Goal: Find specific page/section: Find specific page/section

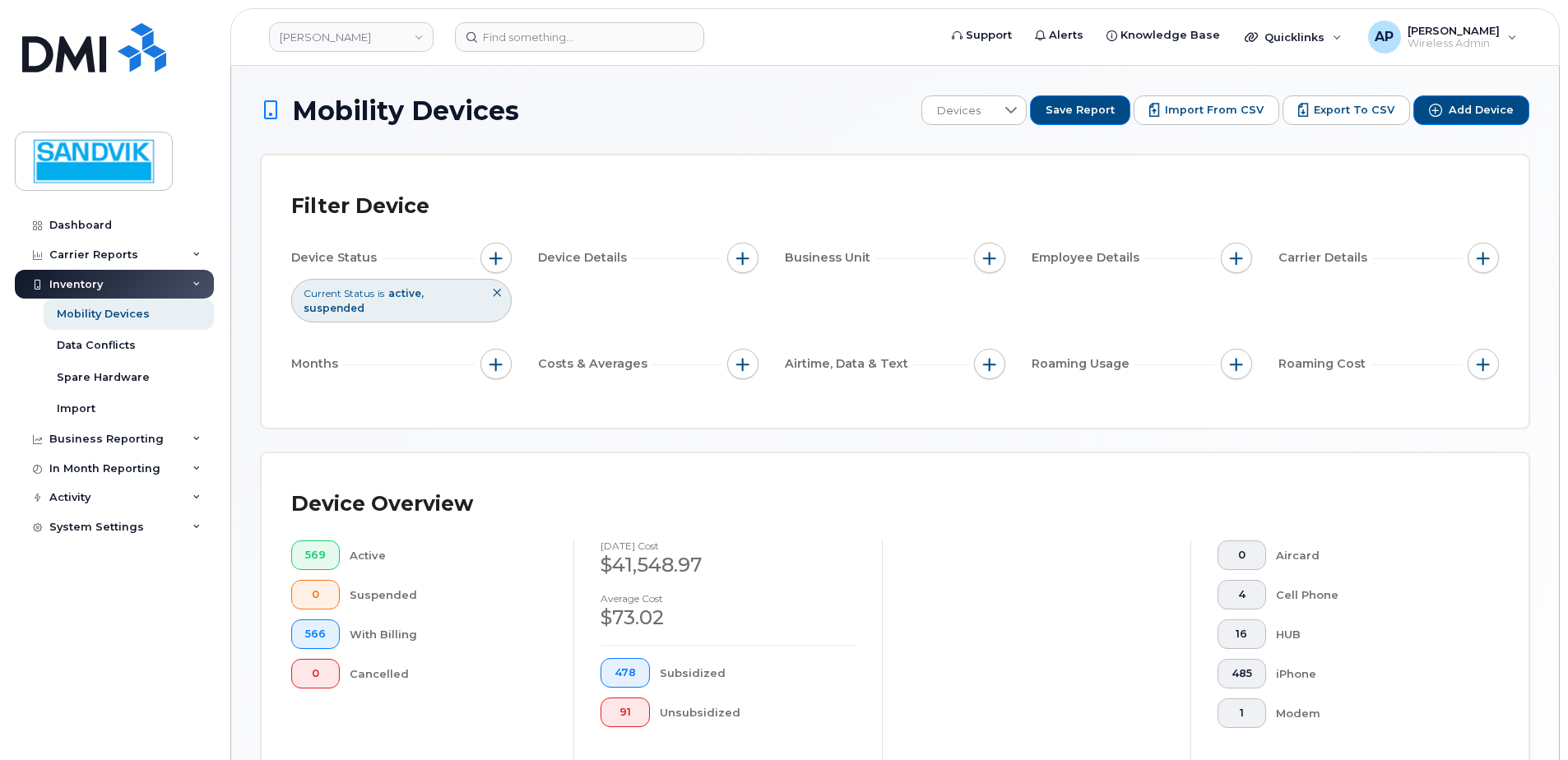
scroll to position [471, 0]
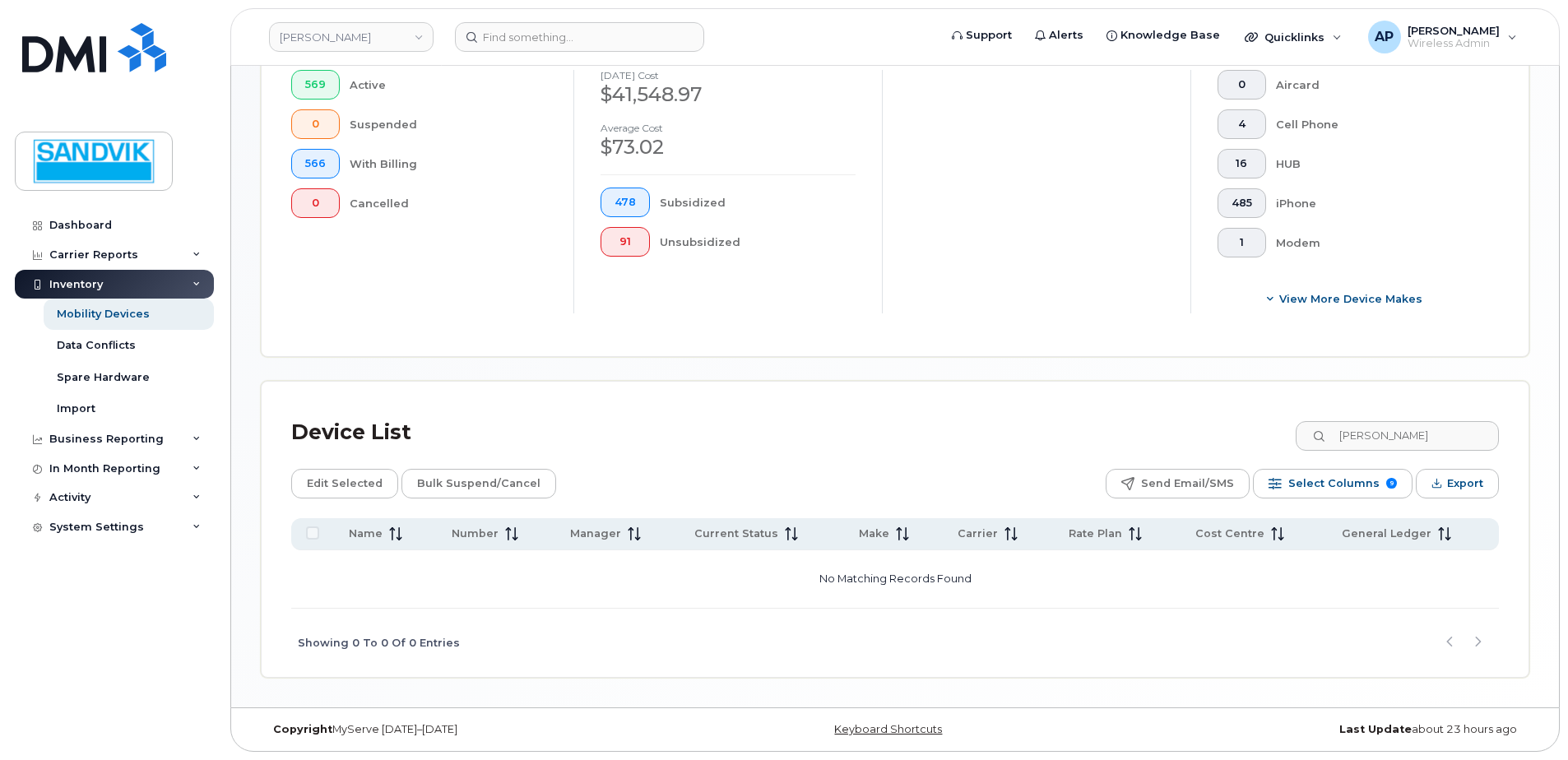
drag, startPoint x: 1389, startPoint y: 441, endPoint x: 1255, endPoint y: 425, distance: 135.0
click at [1256, 426] on div "Device List osier" at bounding box center [895, 432] width 1208 height 42
type input "[PERSON_NAME]"
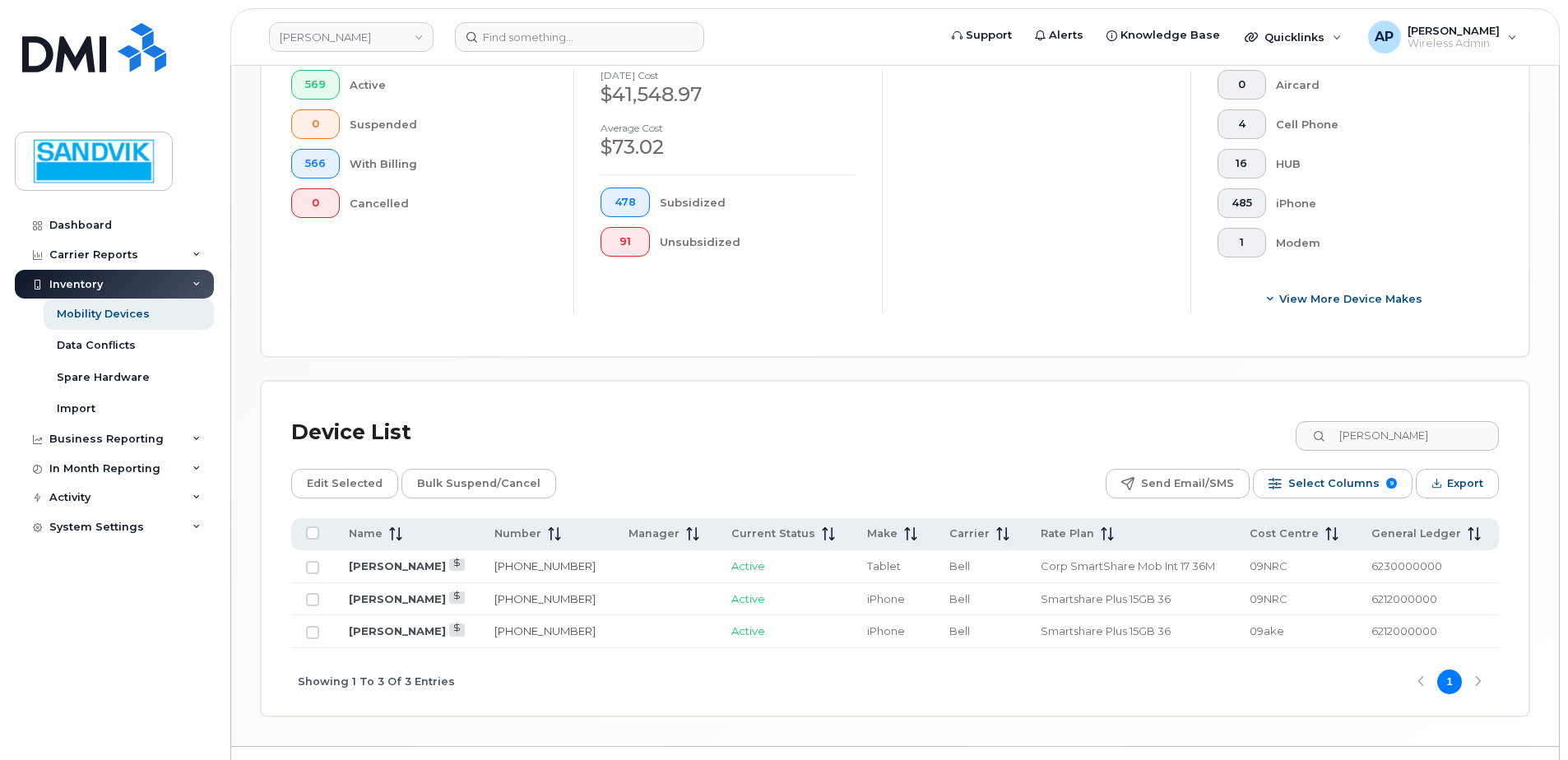
scroll to position [509, 0]
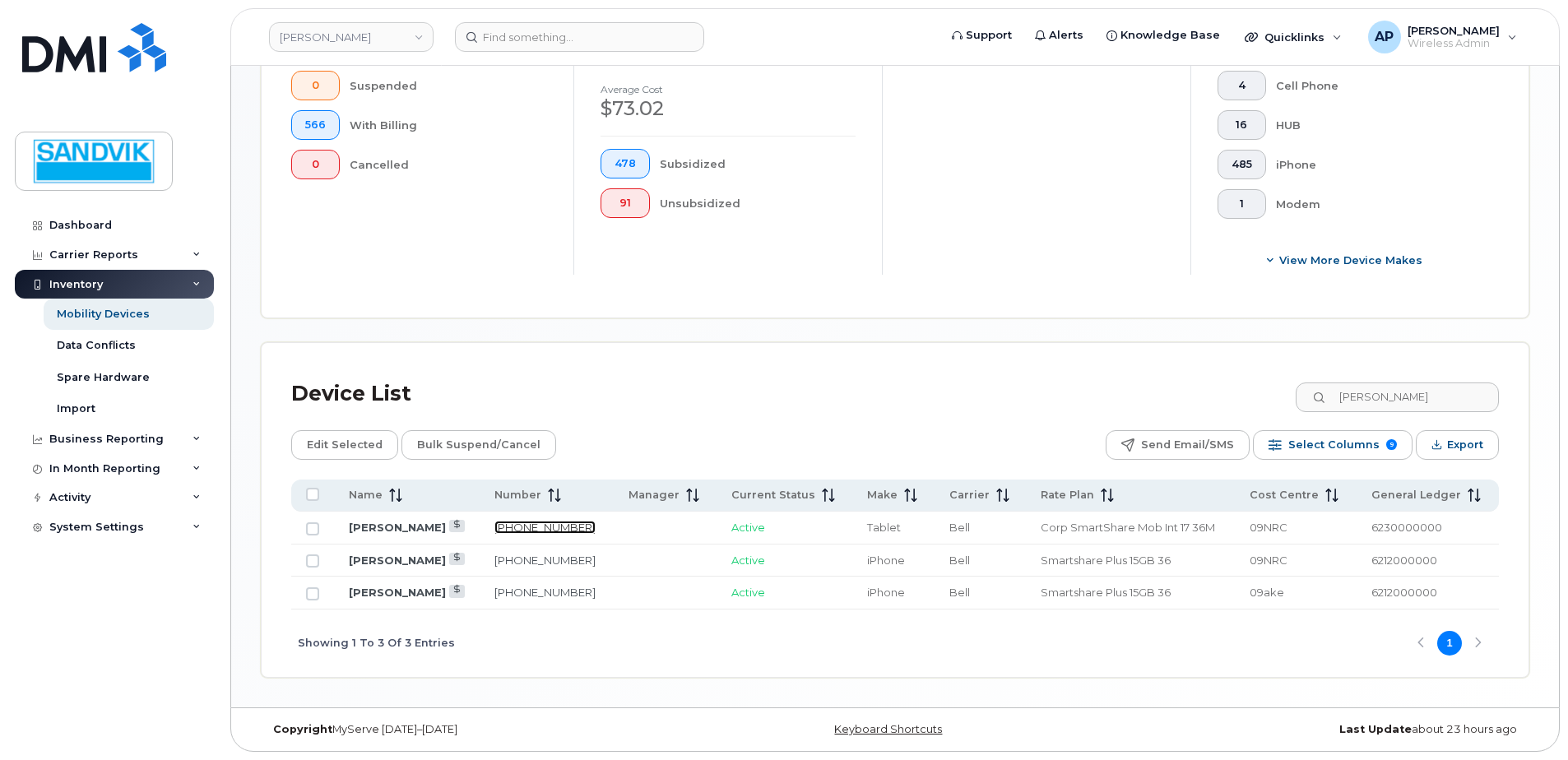
click at [553, 526] on link "[PHONE_NUMBER]" at bounding box center [545, 527] width 101 height 13
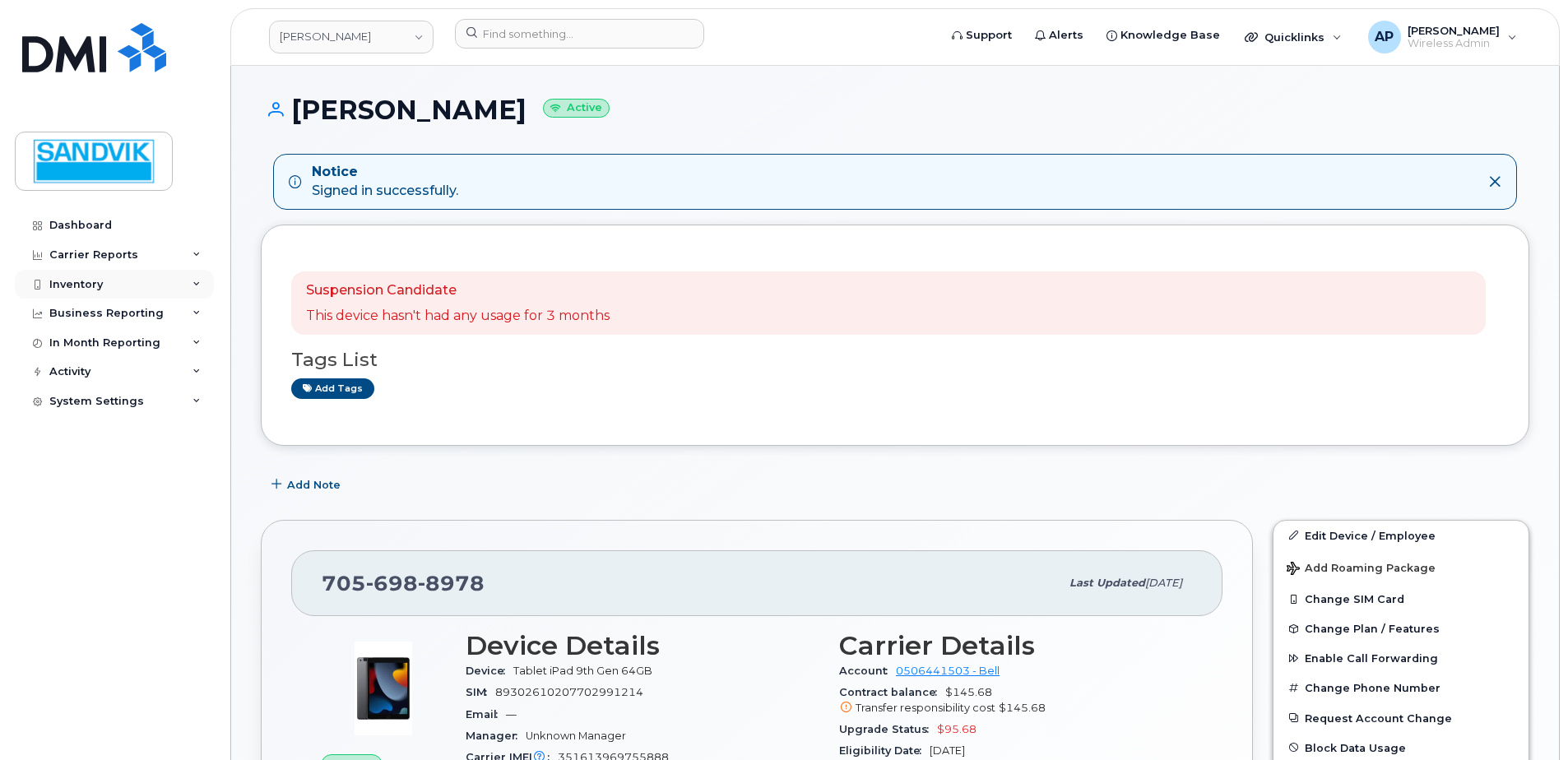
click at [88, 279] on div "Inventory" at bounding box center [76, 284] width 53 height 13
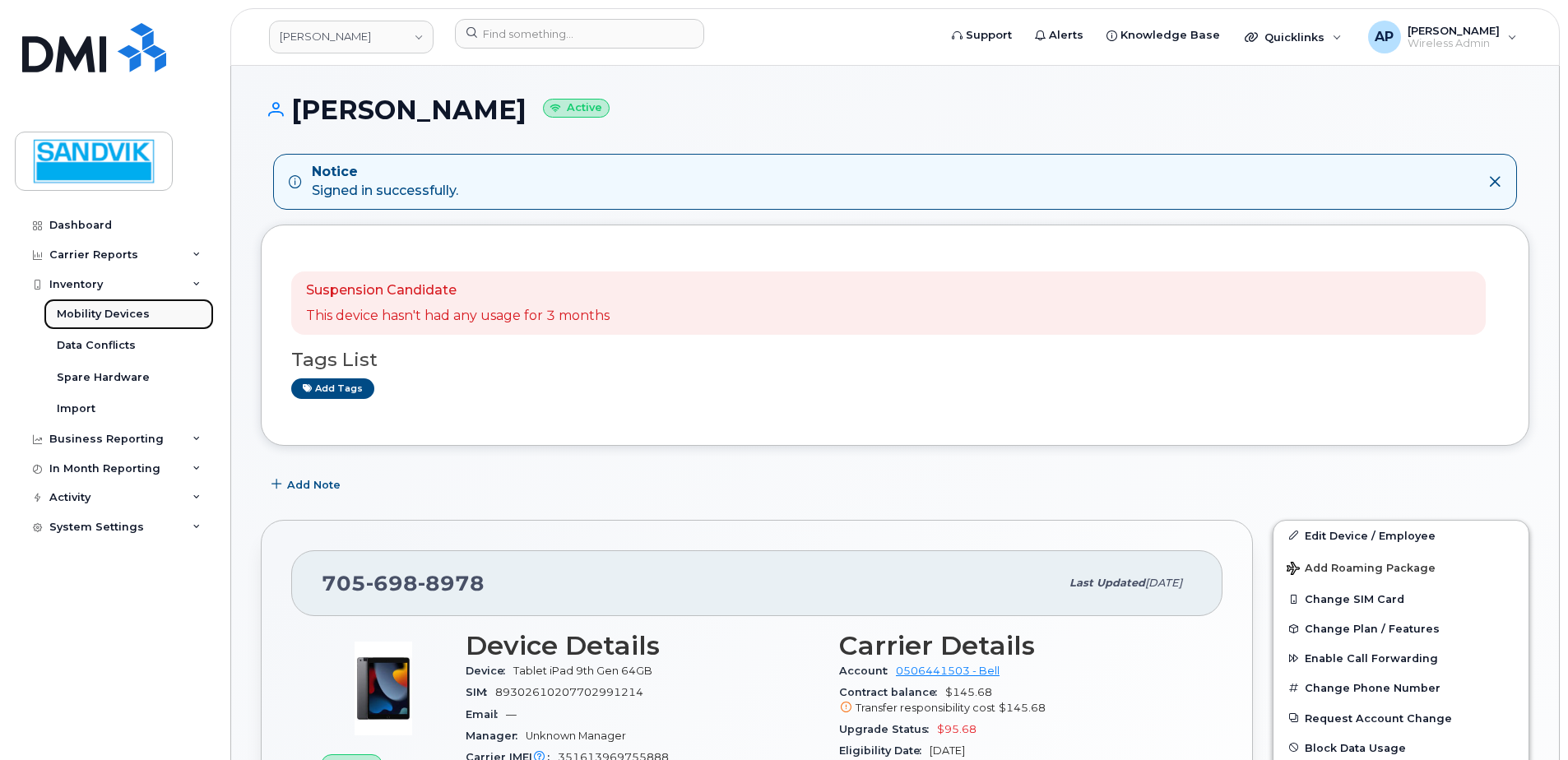
click at [128, 313] on div "Mobility Devices" at bounding box center [103, 314] width 93 height 15
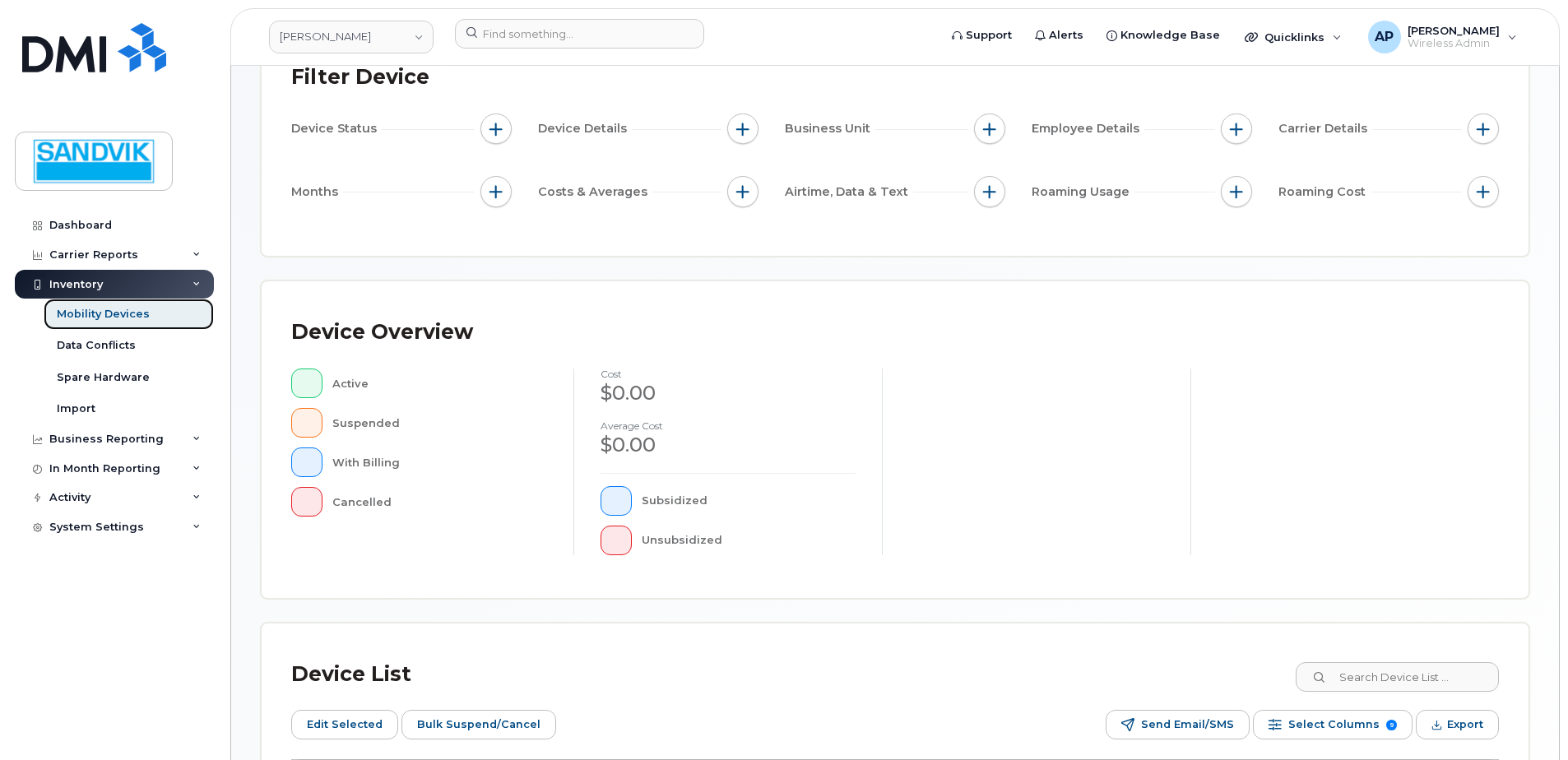
scroll to position [165, 0]
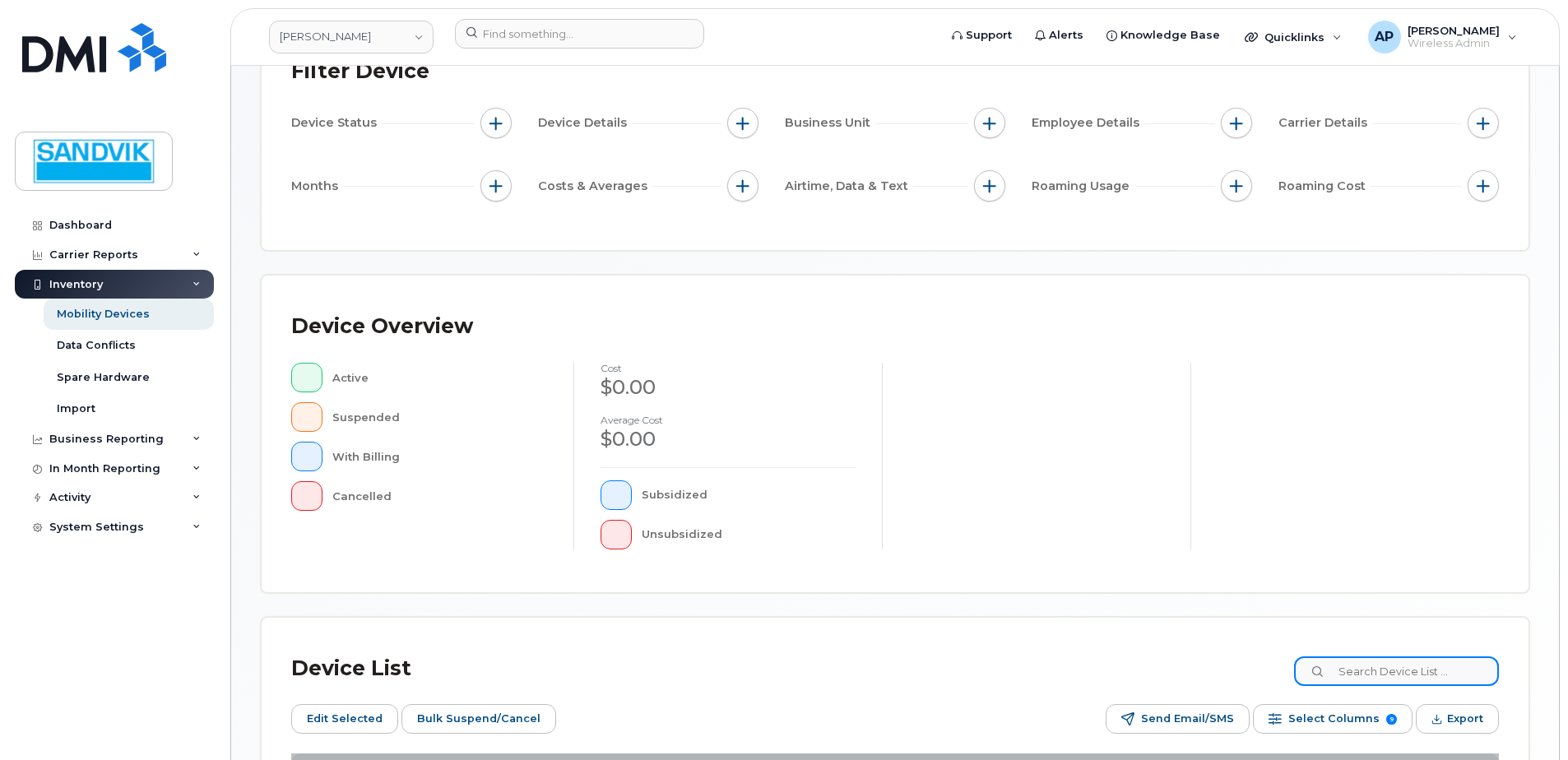
click at [1355, 668] on input at bounding box center [1396, 671] width 205 height 30
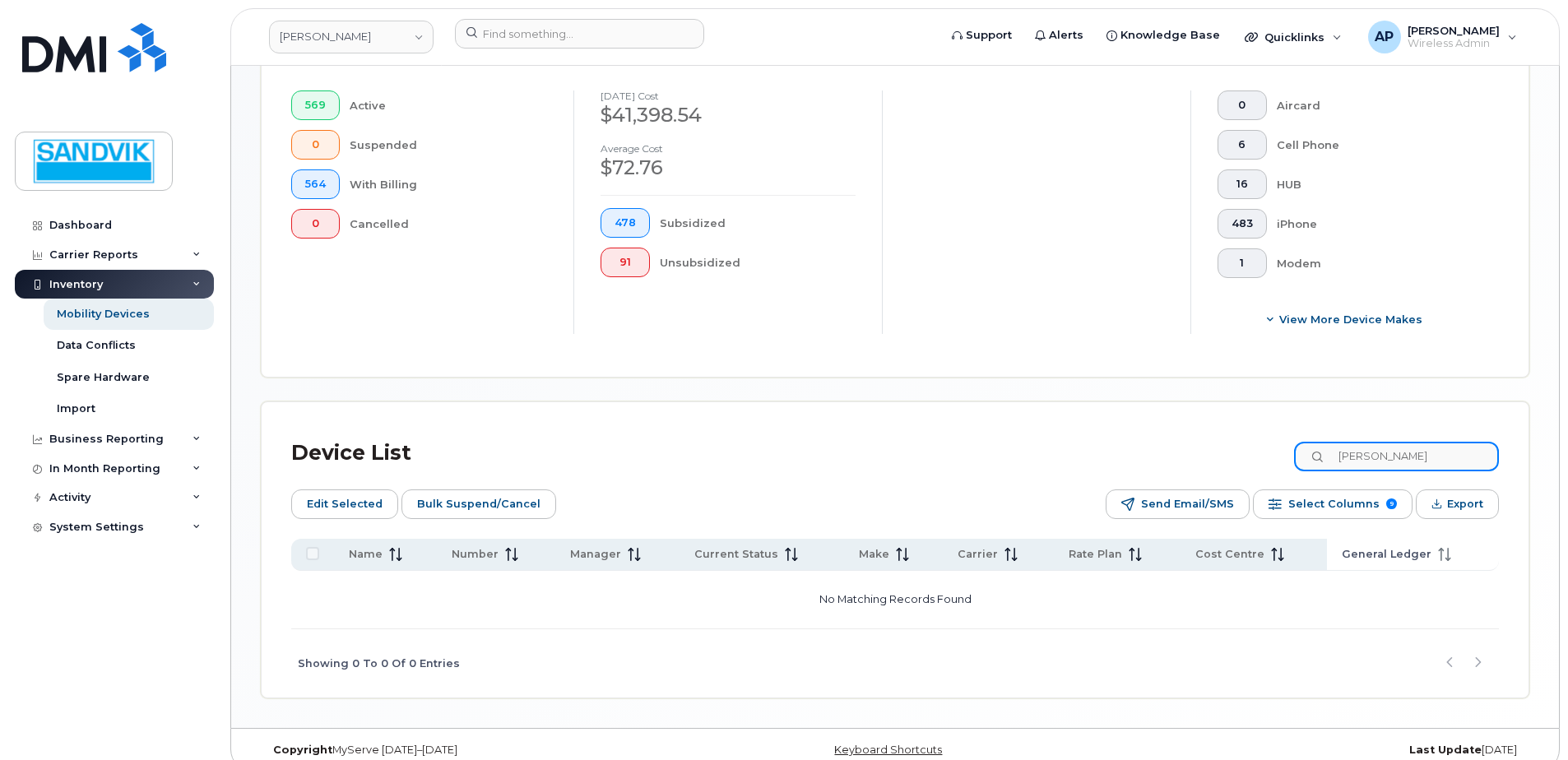
scroll to position [493, 0]
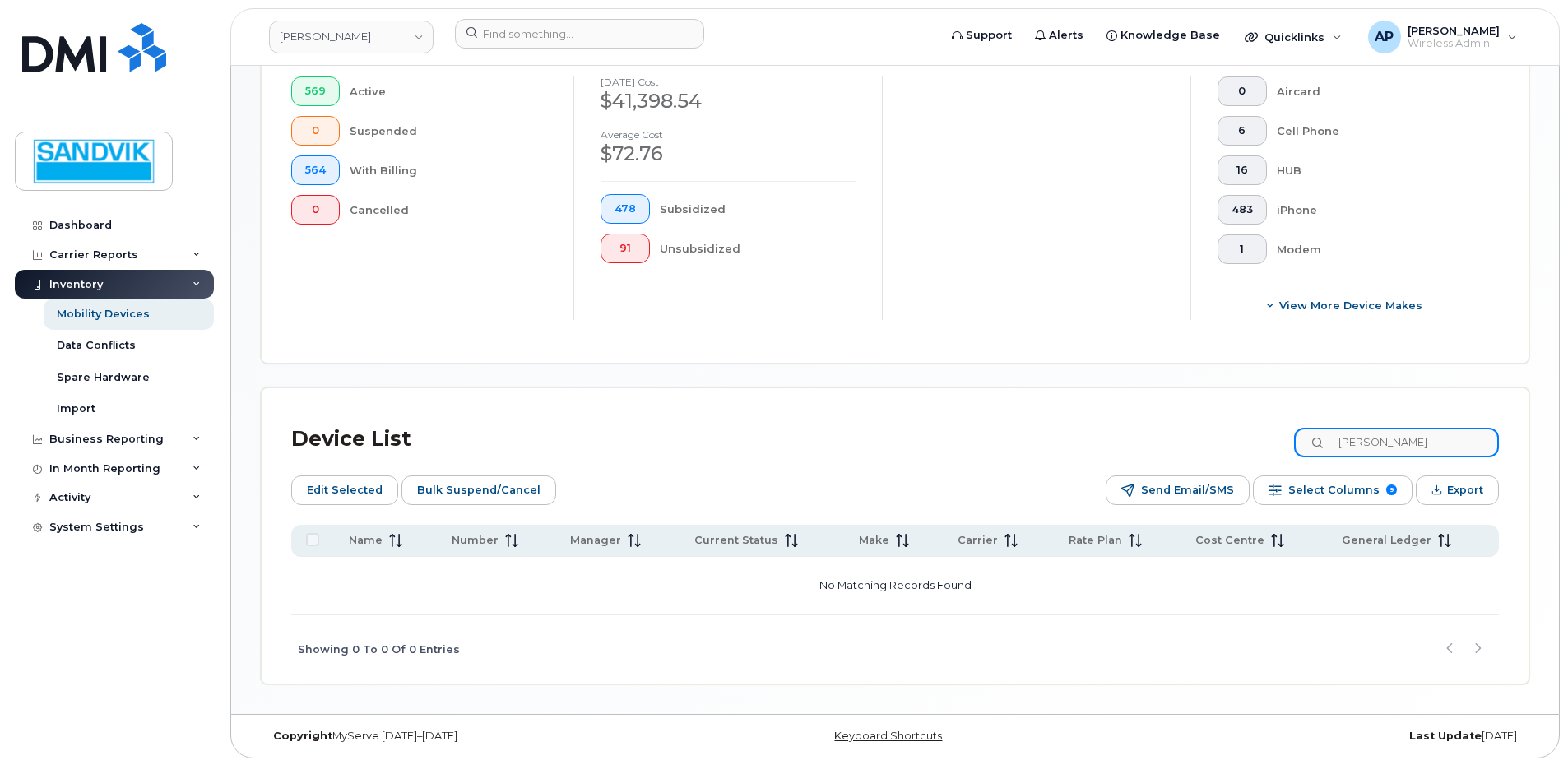
click at [1357, 449] on input "[PERSON_NAME]" at bounding box center [1396, 442] width 205 height 30
type input "[PERSON_NAME]"
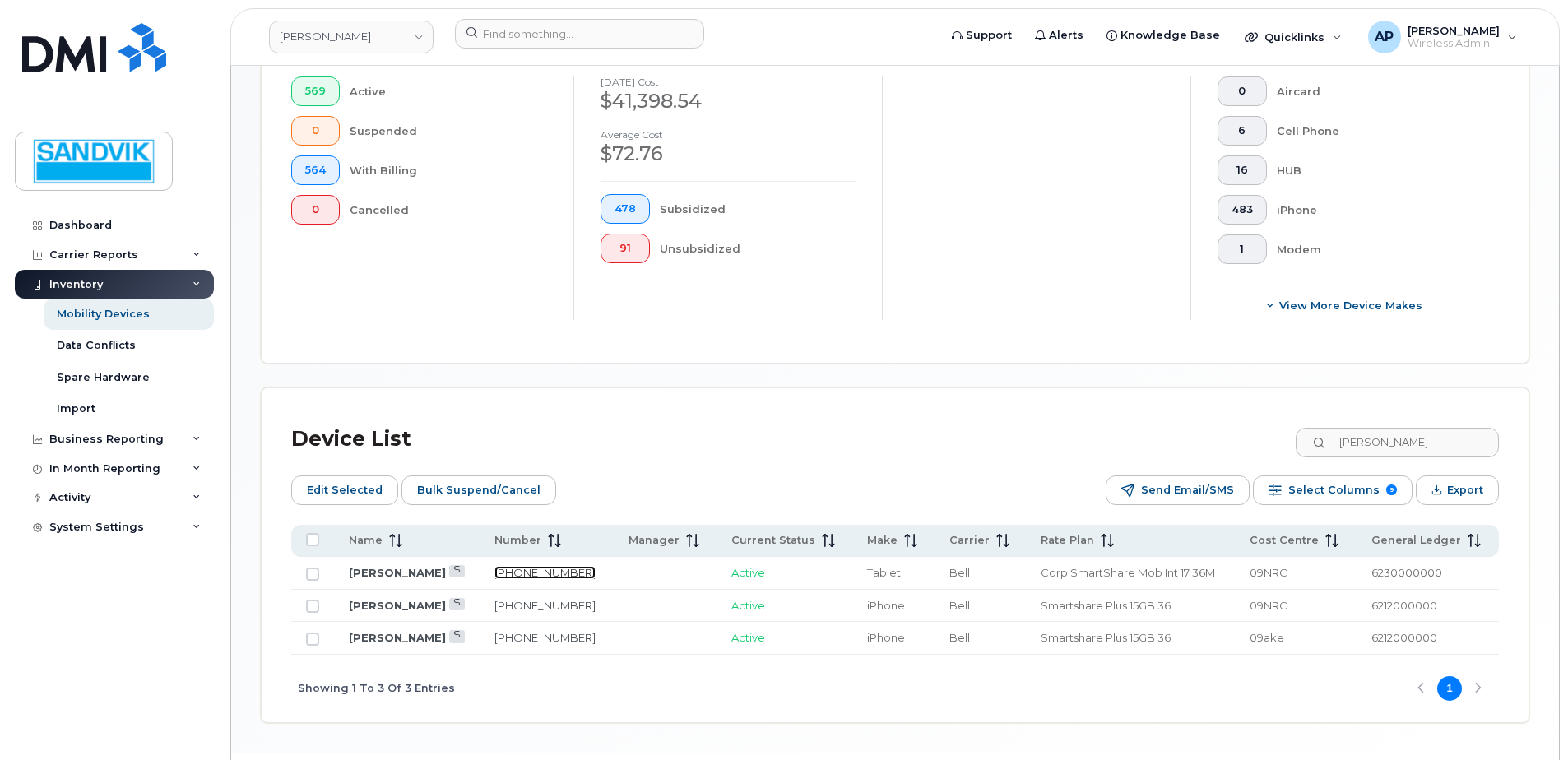
click at [545, 571] on link "[PHONE_NUMBER]" at bounding box center [545, 572] width 101 height 13
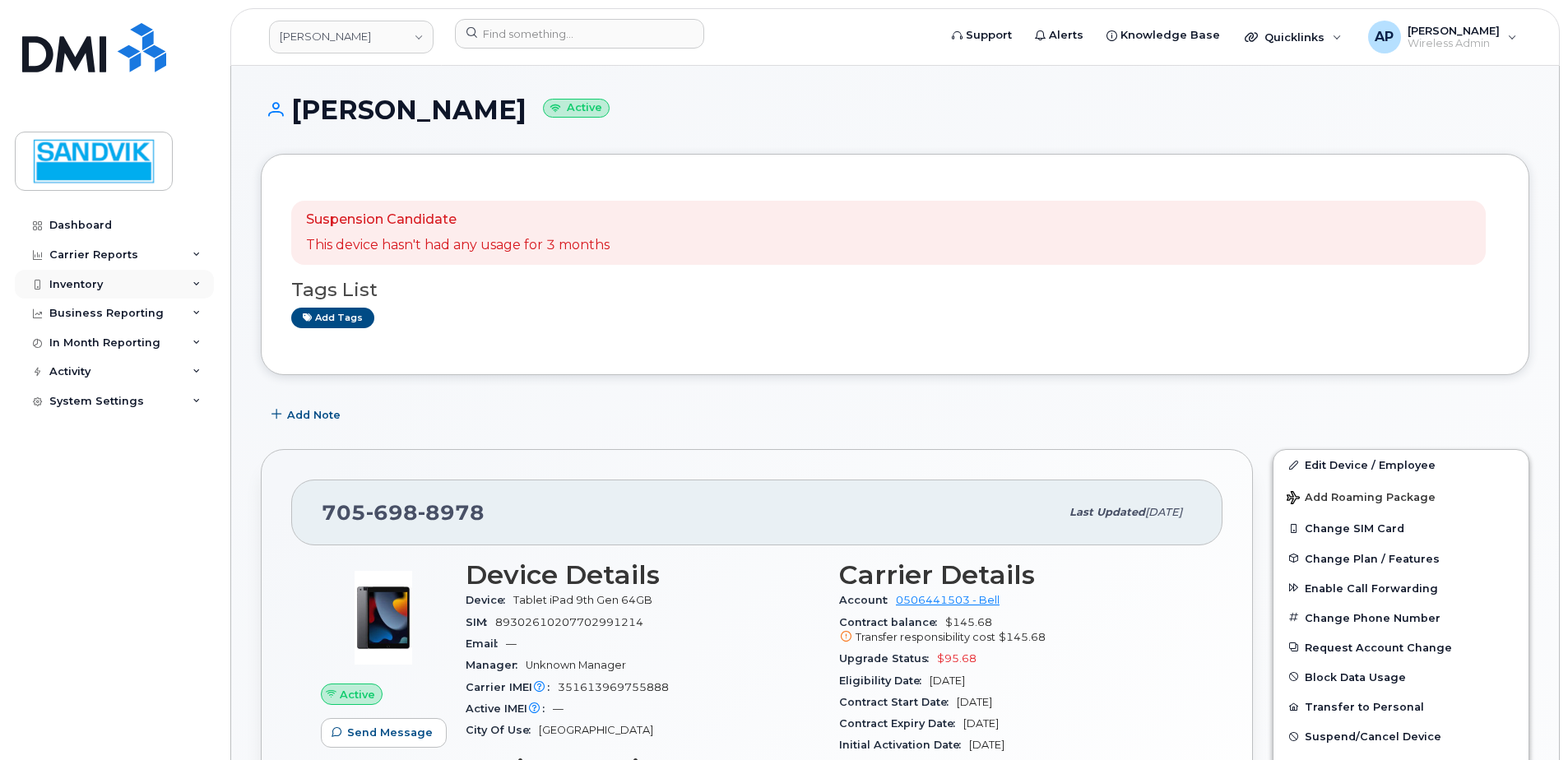
click at [77, 269] on div "Dashboard Carrier Reports Monthly Billing Data Daily Data Pooling Data Behavior…" at bounding box center [116, 472] width 203 height 525
click at [75, 278] on div "Inventory" at bounding box center [76, 284] width 53 height 13
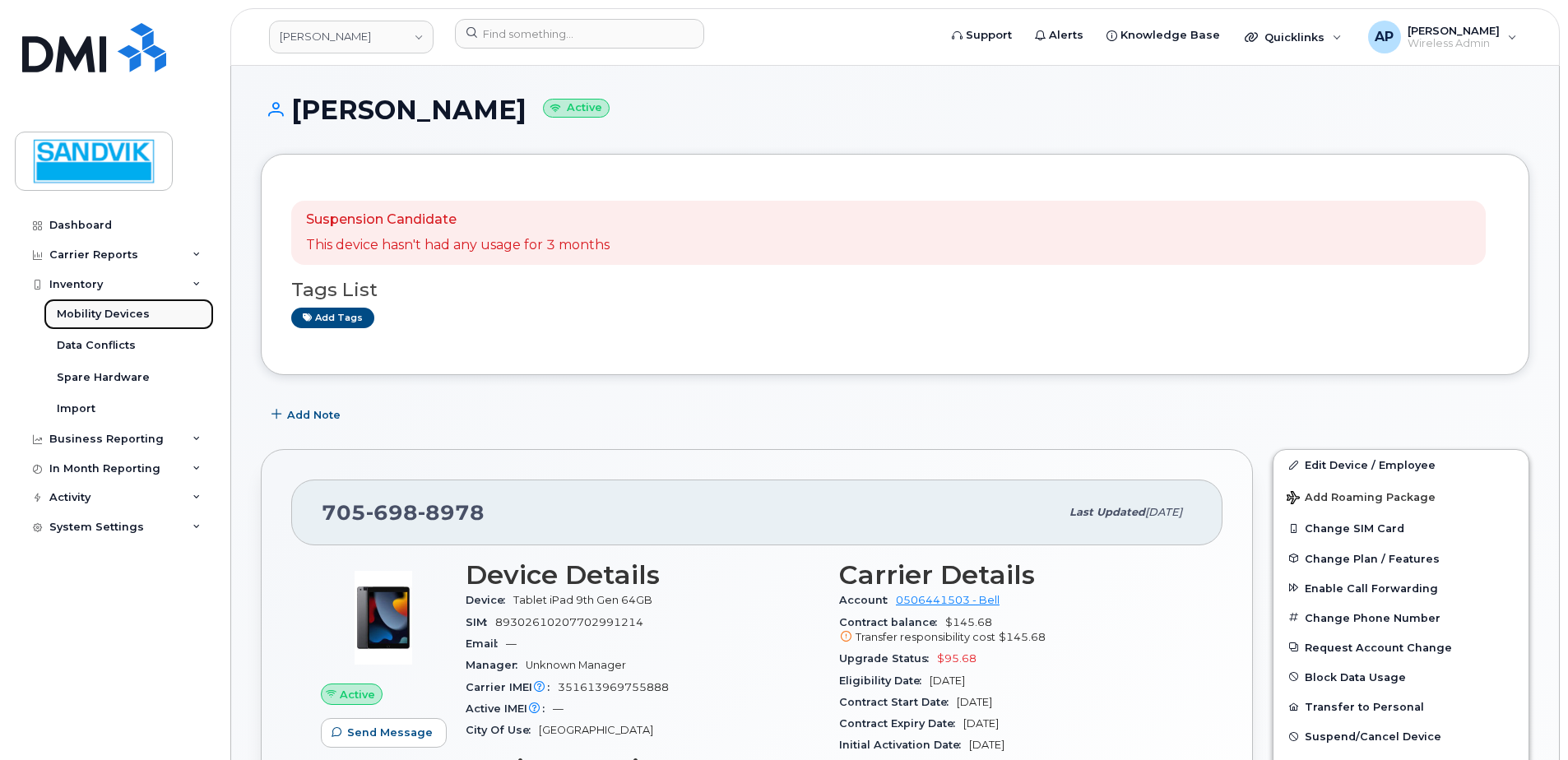
drag, startPoint x: 106, startPoint y: 306, endPoint x: 121, endPoint y: 319, distance: 19.8
click at [106, 307] on link "Mobility Devices" at bounding box center [128, 314] width 171 height 32
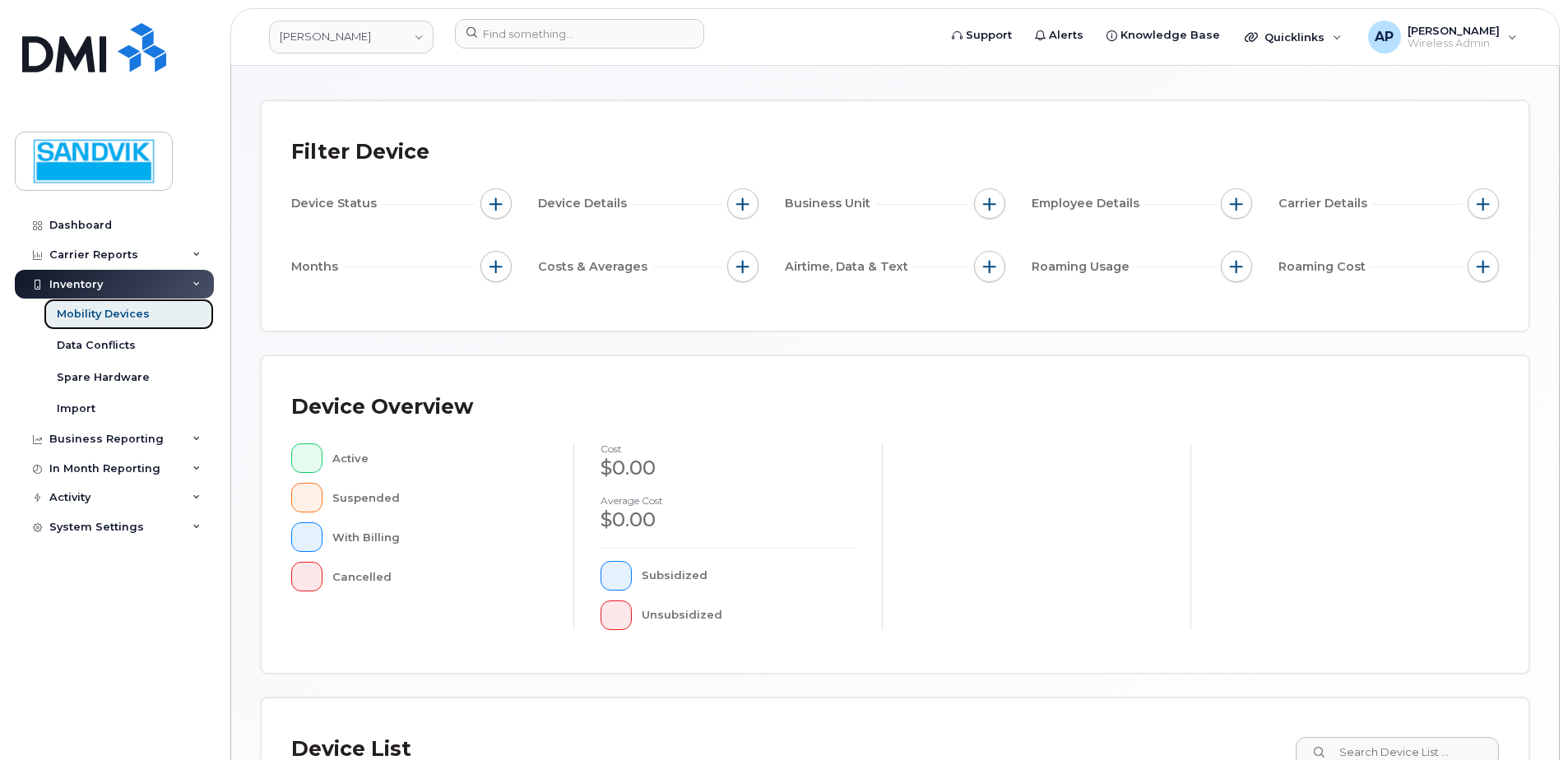
scroll to position [401, 0]
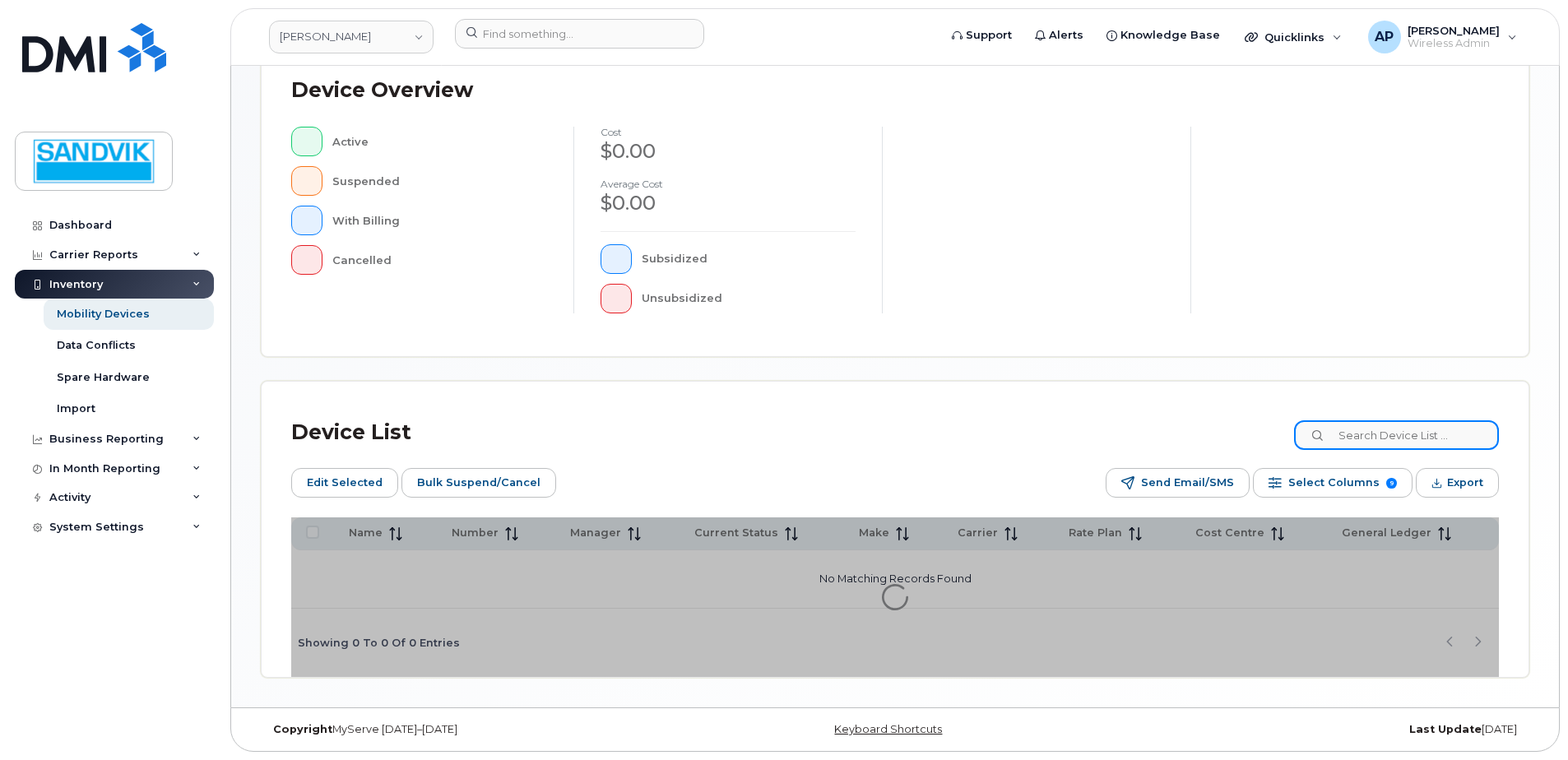
click at [1449, 434] on input at bounding box center [1396, 435] width 205 height 30
type input "marc"
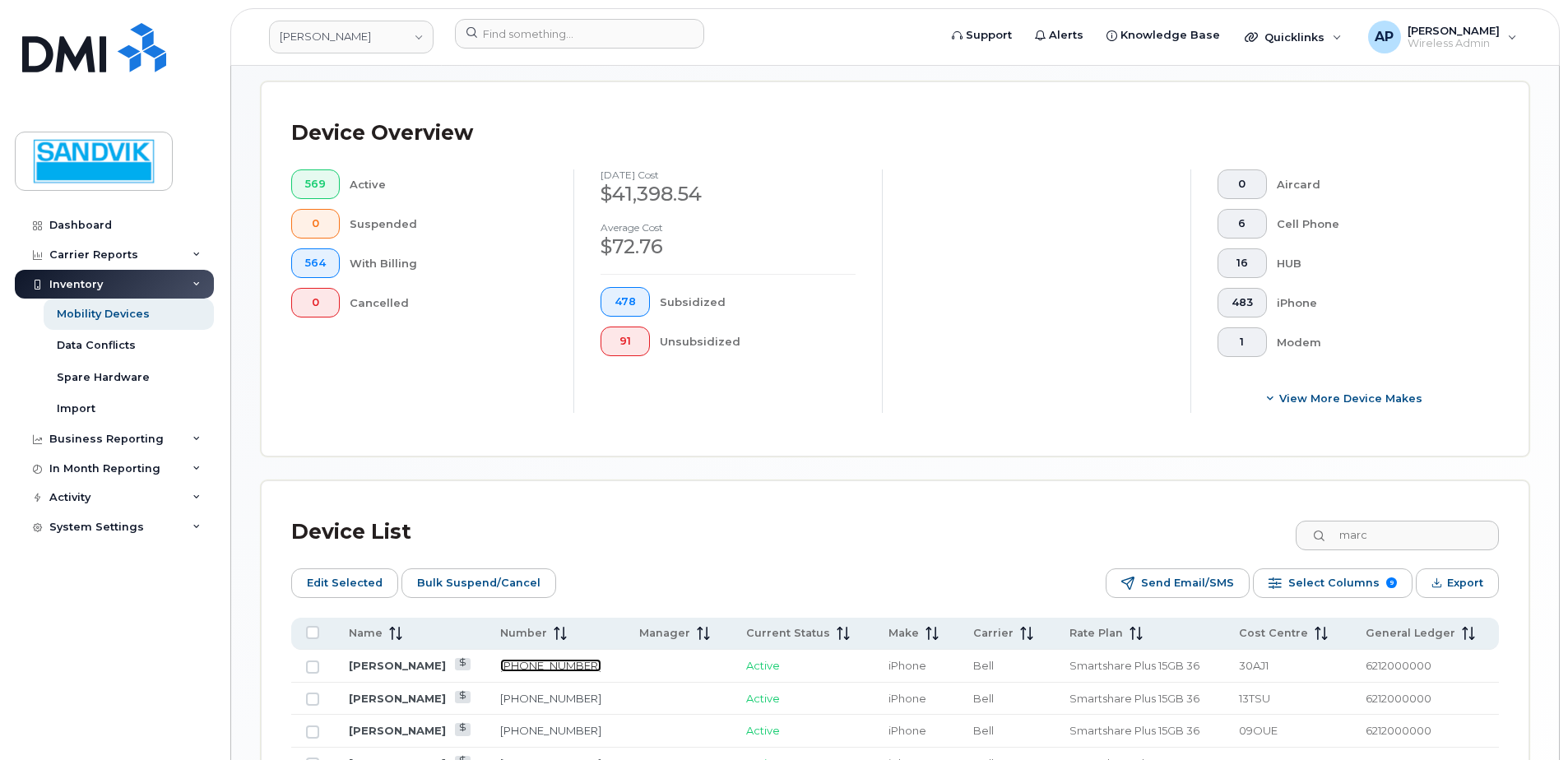
click at [536, 659] on link "819-354-9811" at bounding box center [551, 665] width 101 height 13
